Goal: Transaction & Acquisition: Purchase product/service

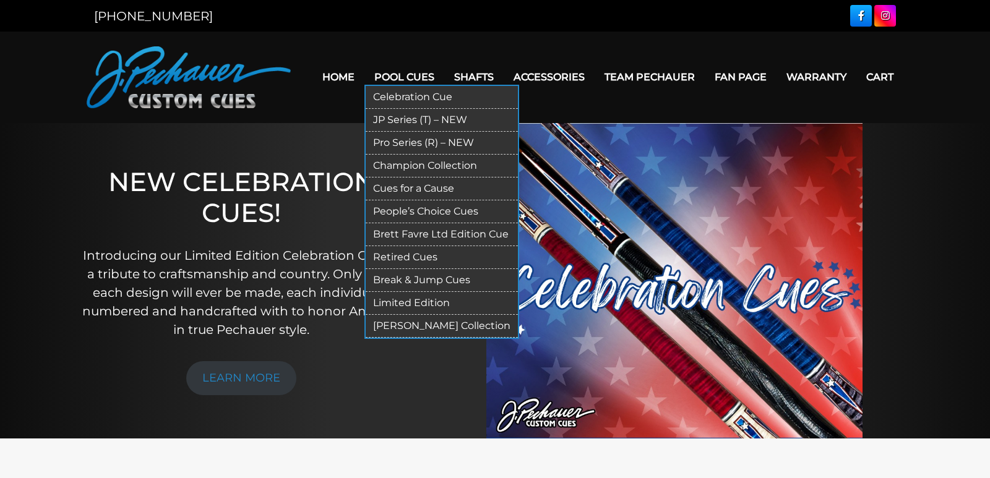
click at [413, 139] on link "Pro Series (R) – NEW" at bounding box center [442, 143] width 152 height 23
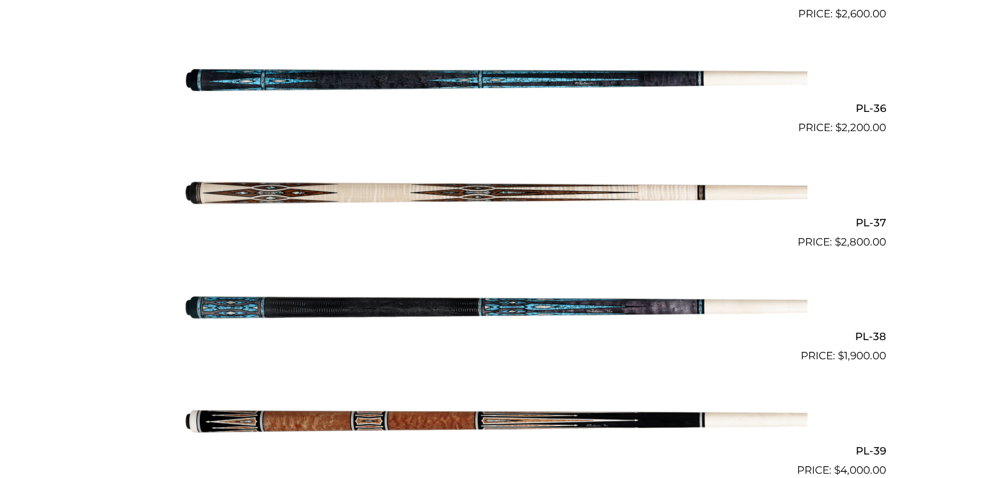
scroll to position [3429, 0]
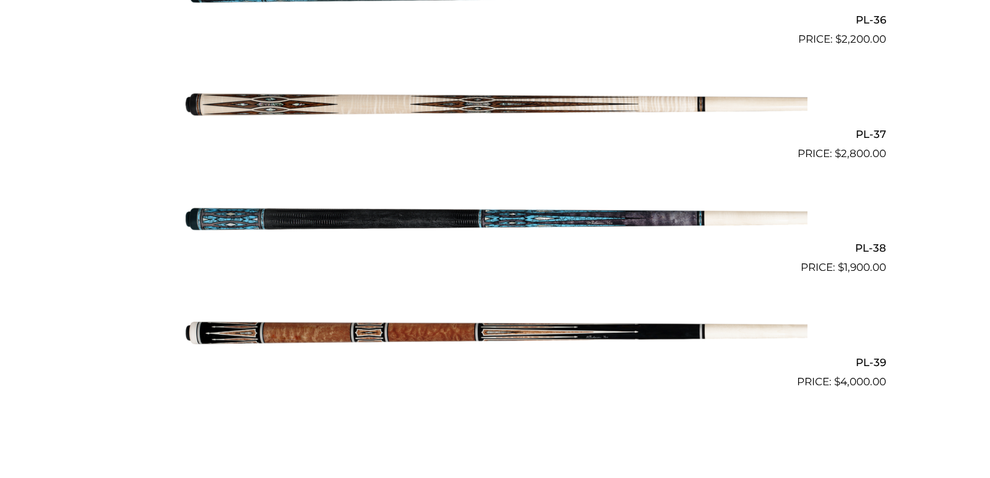
click at [624, 337] on img at bounding box center [495, 333] width 625 height 104
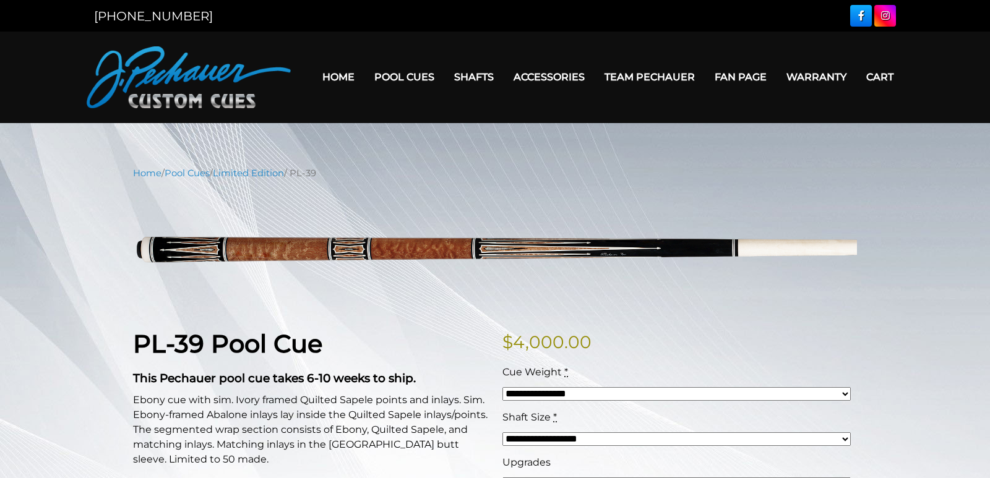
click at [576, 330] on p "$ 4,000.00" at bounding box center [680, 342] width 355 height 26
